Goal: Transaction & Acquisition: Subscribe to service/newsletter

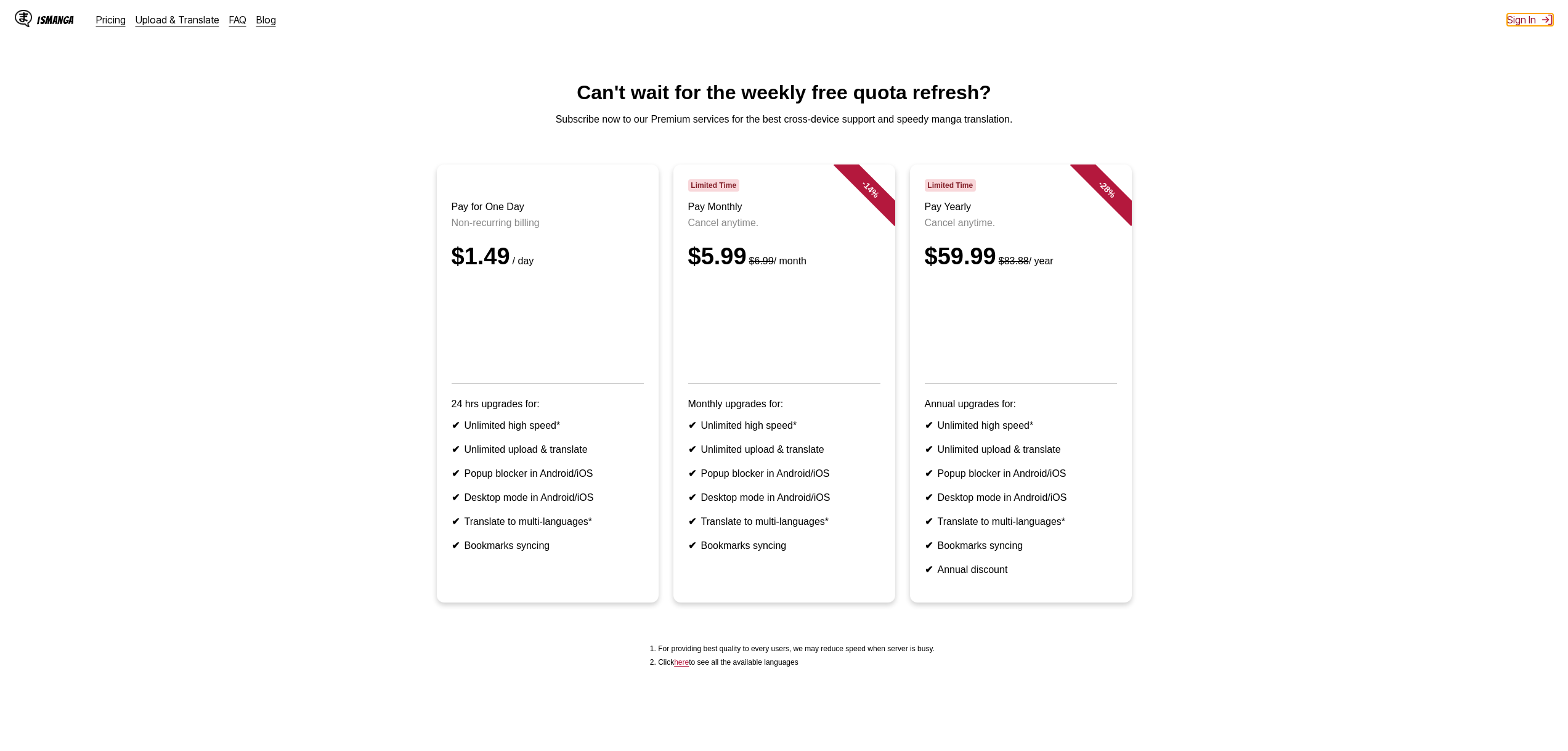
click at [1549, 23] on img at bounding box center [1547, 20] width 12 height 12
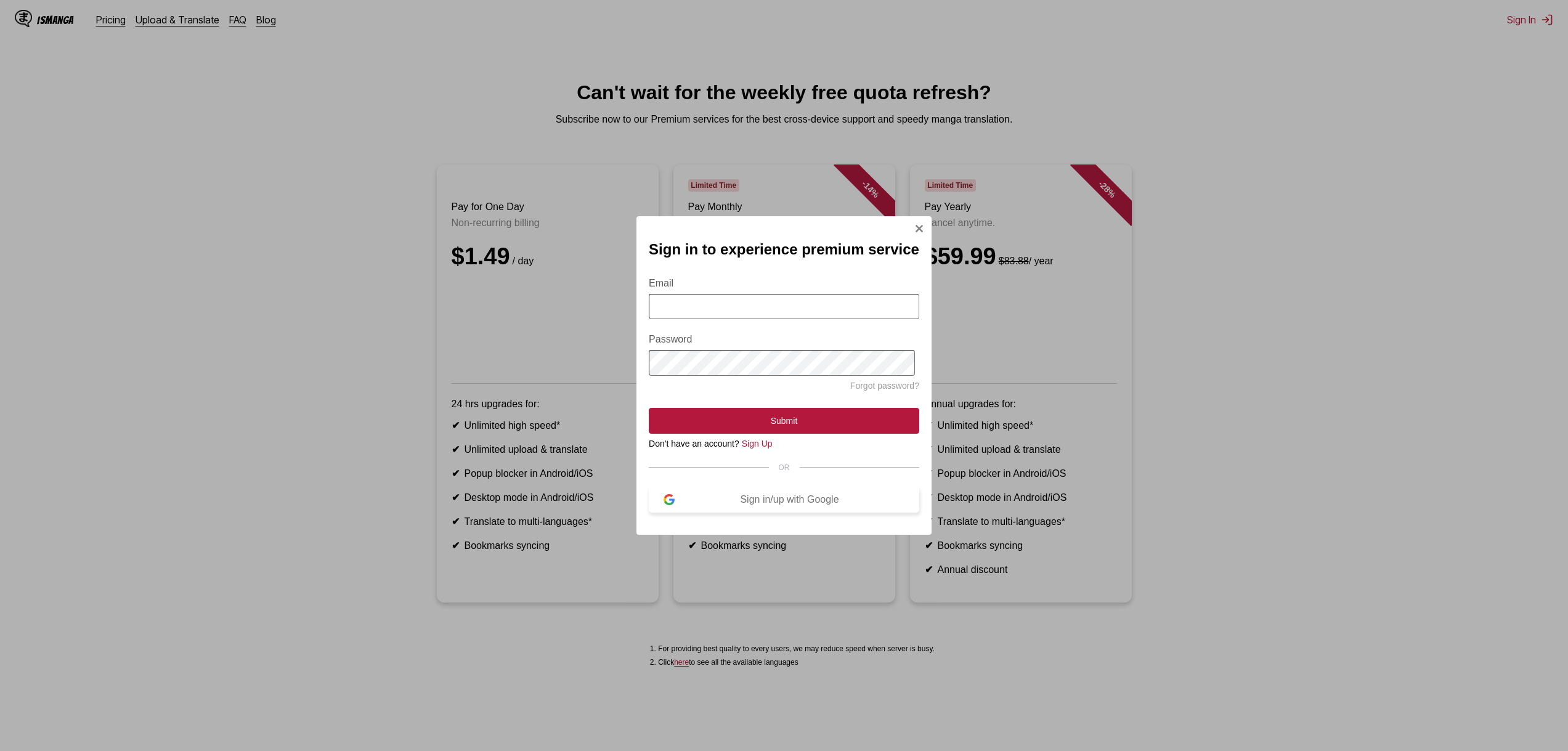
click at [767, 498] on button "Sign in/up with Google" at bounding box center [784, 500] width 270 height 26
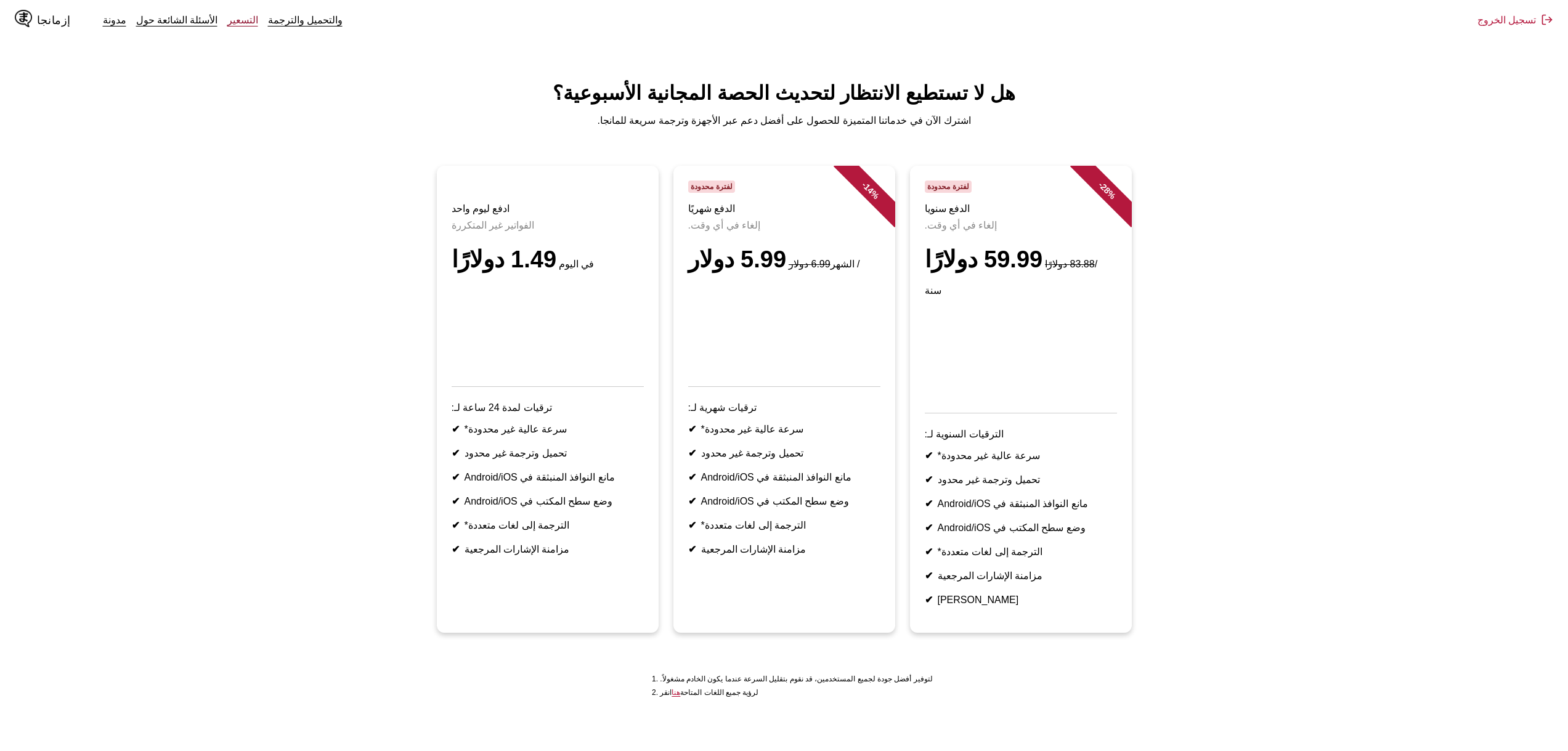
click at [228, 22] on font "التسعير" at bounding box center [242, 20] width 31 height 12
click at [69, 23] on link "إزمانجا" at bounding box center [54, 20] width 78 height 20
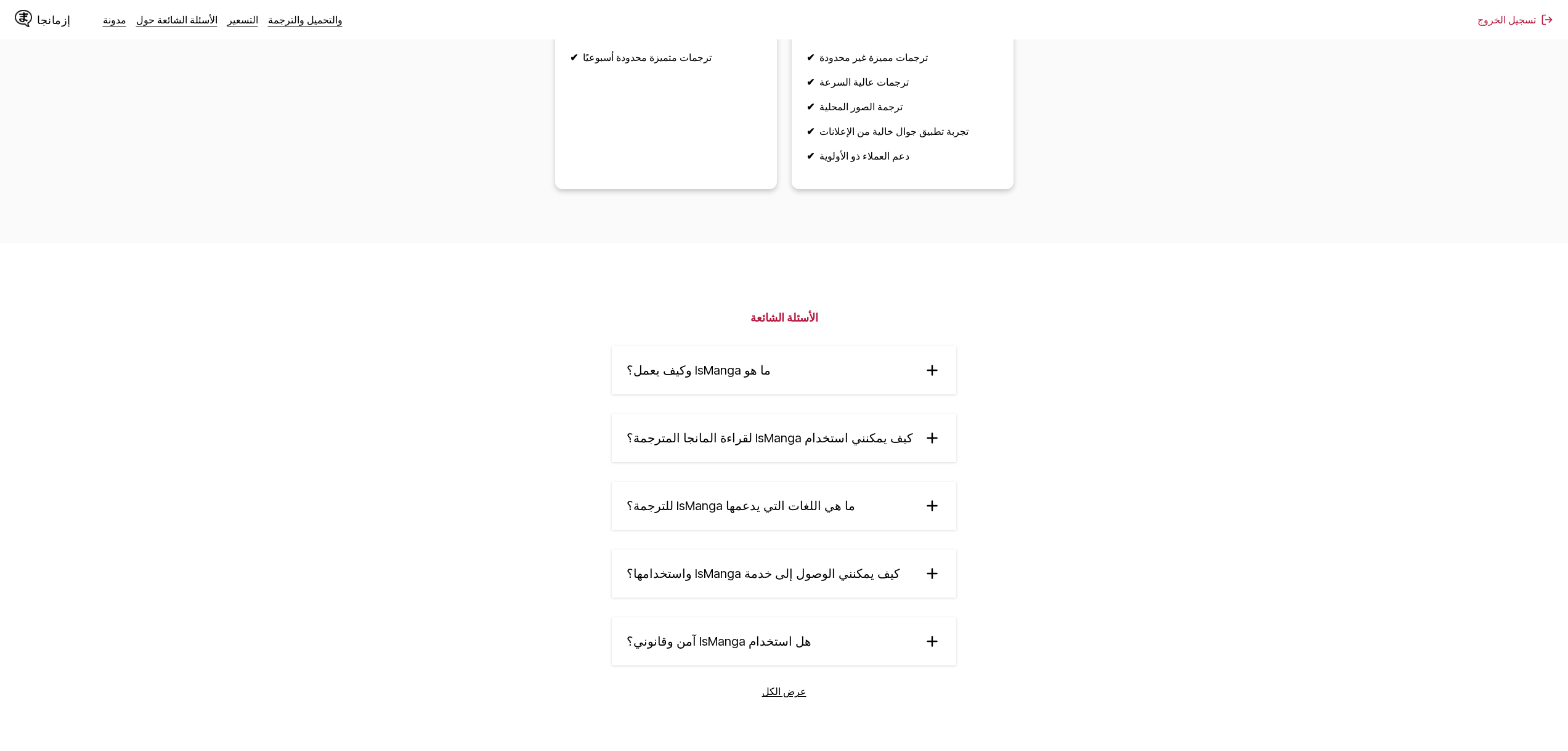
scroll to position [1828, 0]
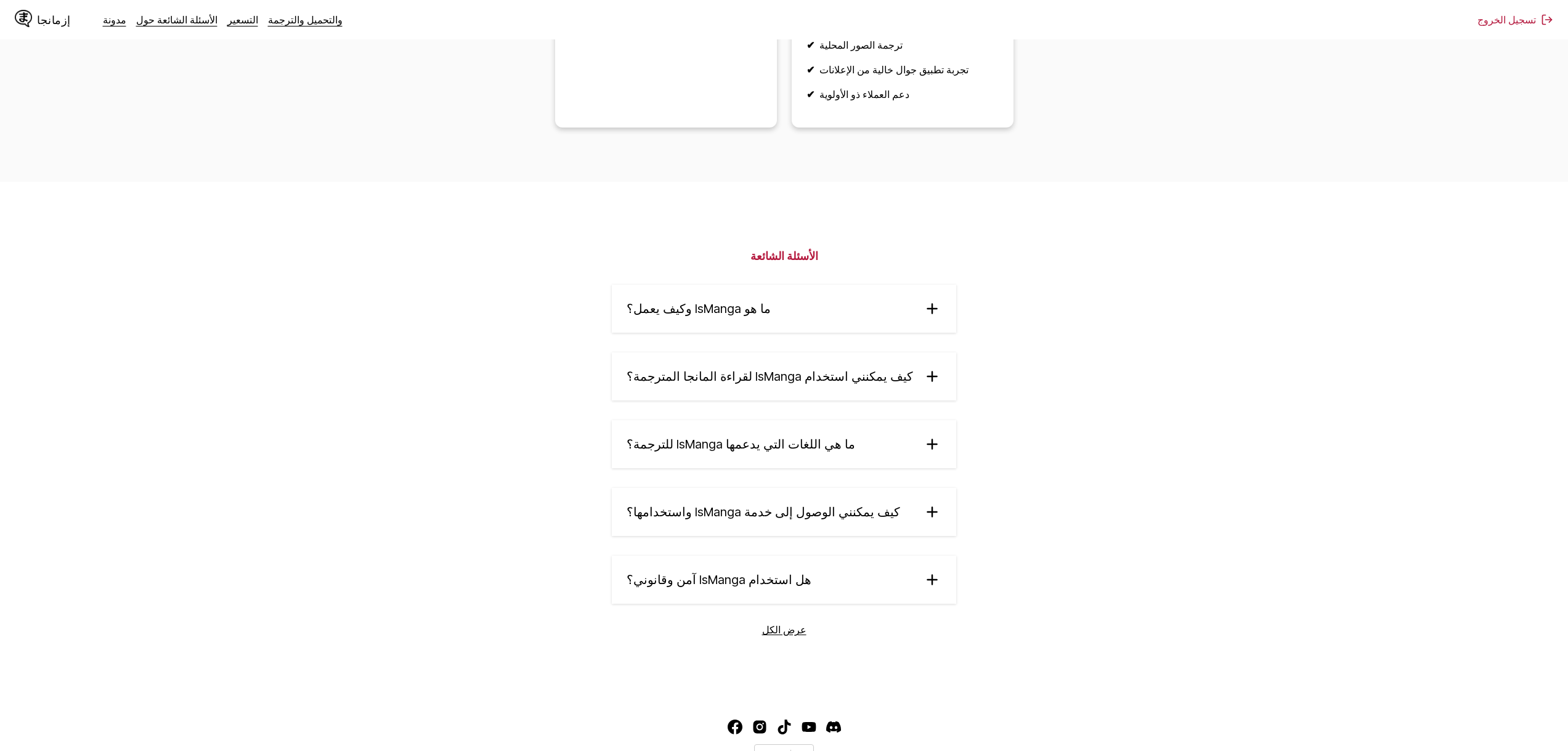
drag, startPoint x: 395, startPoint y: 695, endPoint x: 416, endPoint y: 780, distance: 87.6
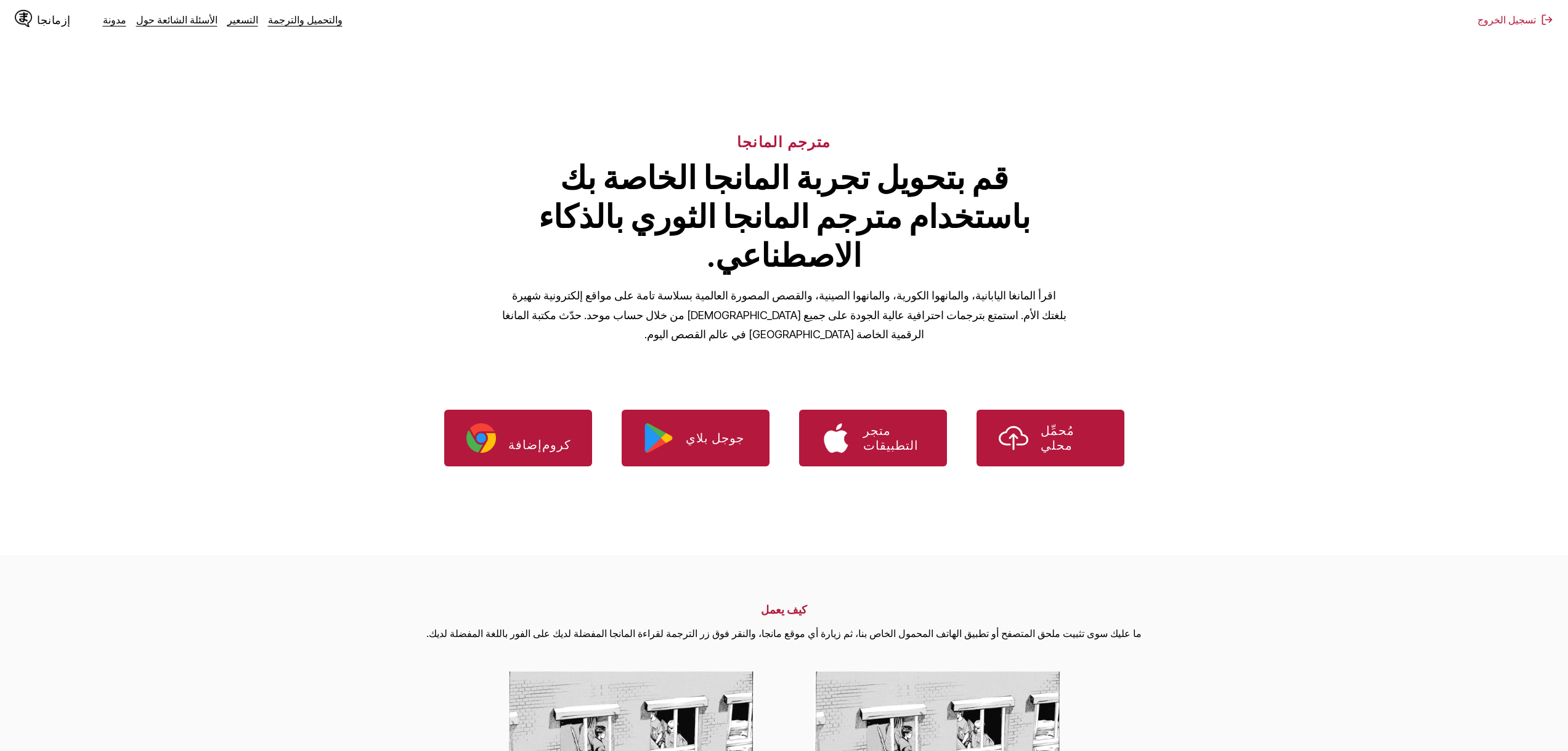
drag, startPoint x: 285, startPoint y: 386, endPoint x: 237, endPoint y: 165, distance: 226.2
click at [222, 21] on font "مدونة الأسئلة الشائعة حول التسعير" at bounding box center [186, 20] width 165 height 12
click at [228, 21] on font "التسعير" at bounding box center [242, 20] width 31 height 12
